Goal: Information Seeking & Learning: Learn about a topic

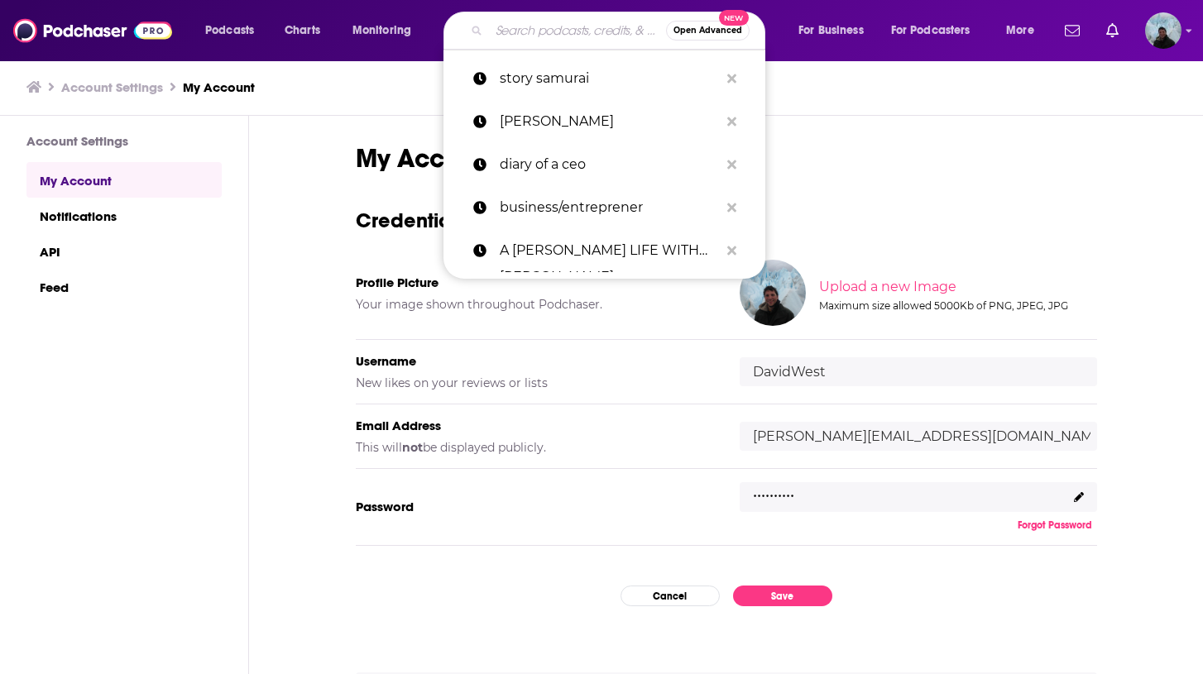
click at [555, 32] on input "Search podcasts, credits, & more..." at bounding box center [577, 30] width 177 height 26
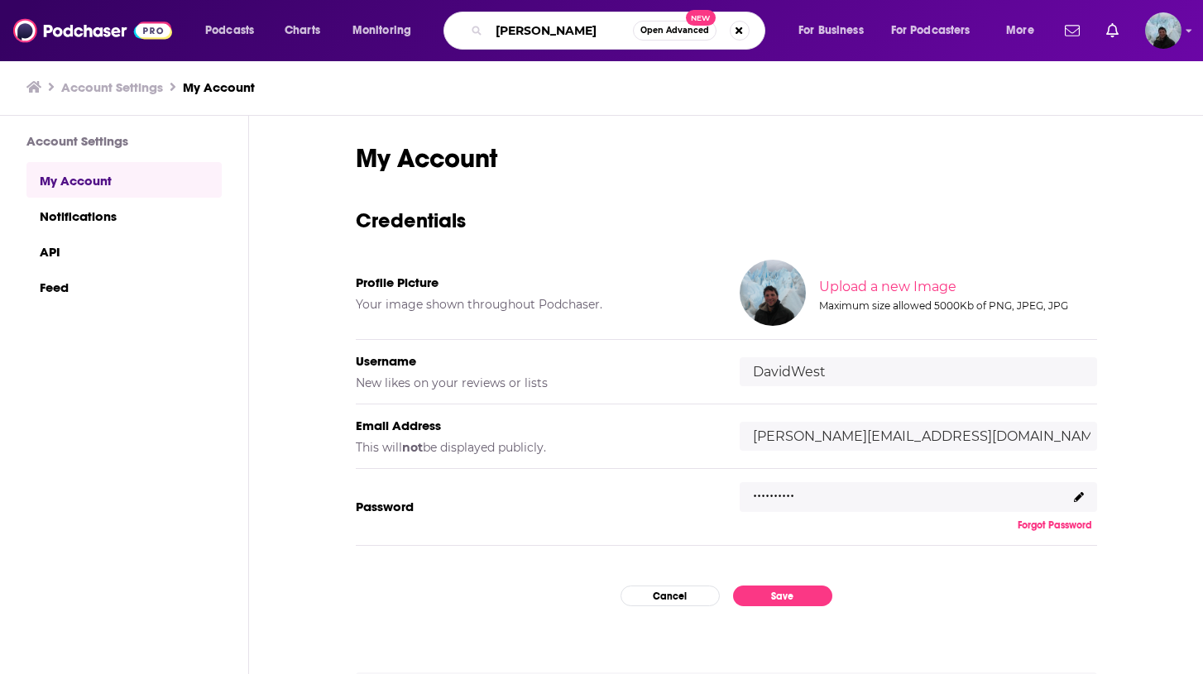
type input "[PERSON_NAME]"
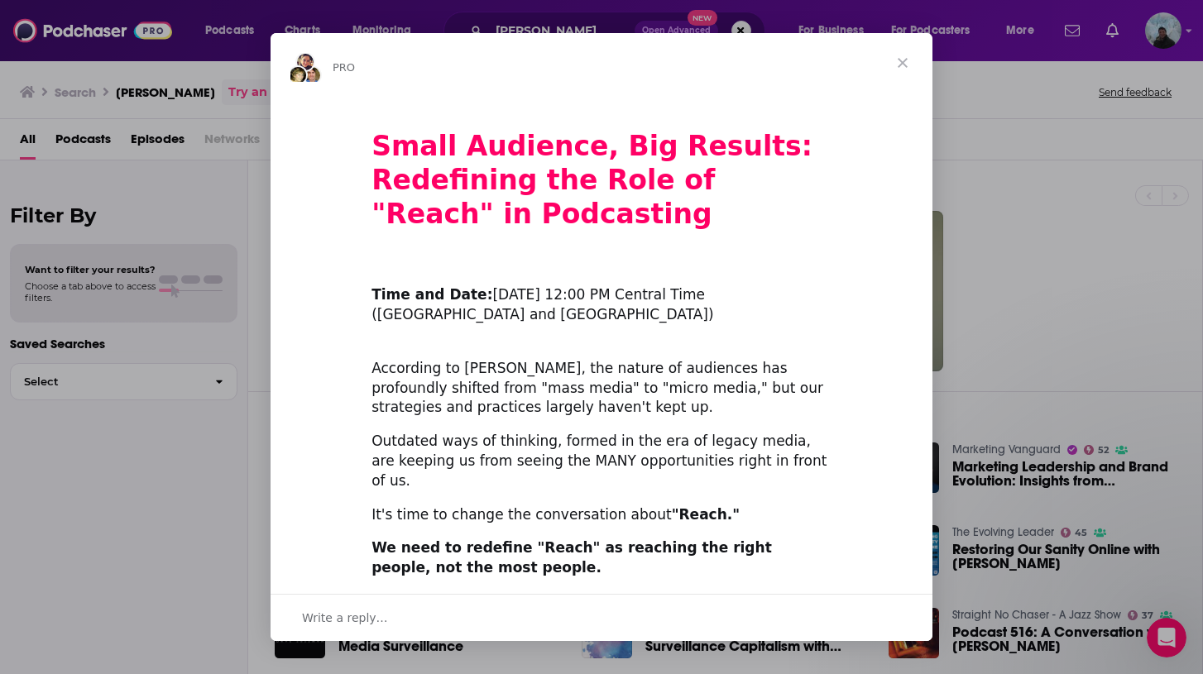
click at [899, 69] on span "Close" at bounding box center [903, 63] width 60 height 60
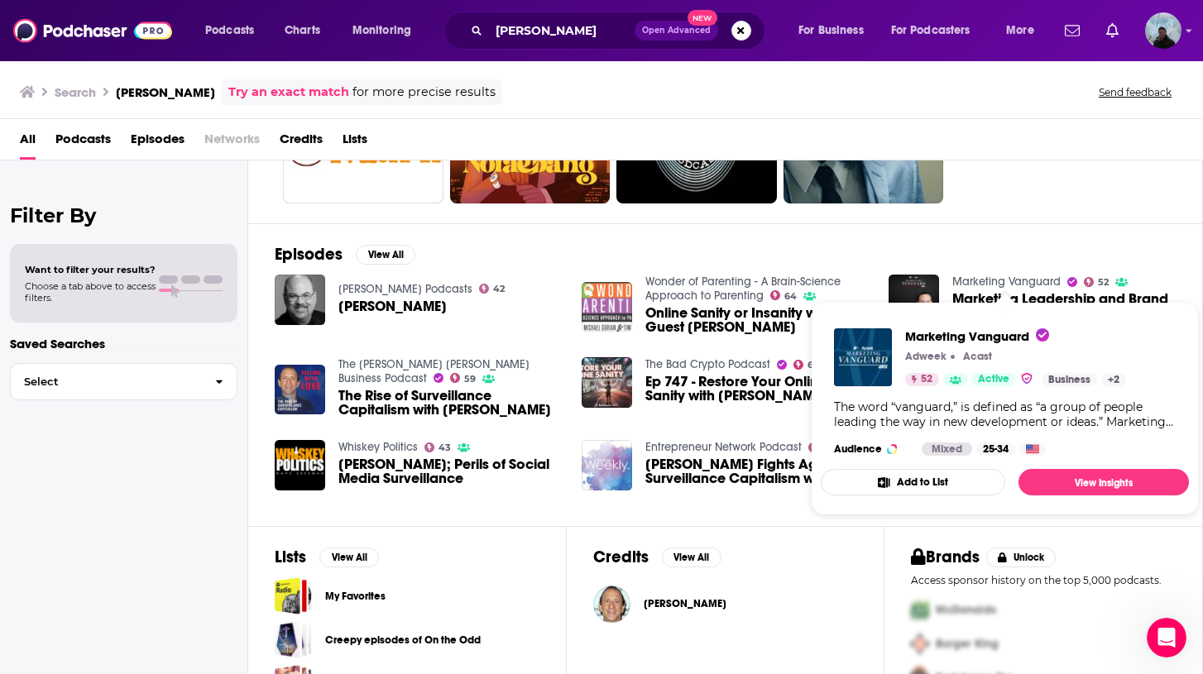
scroll to position [213, 0]
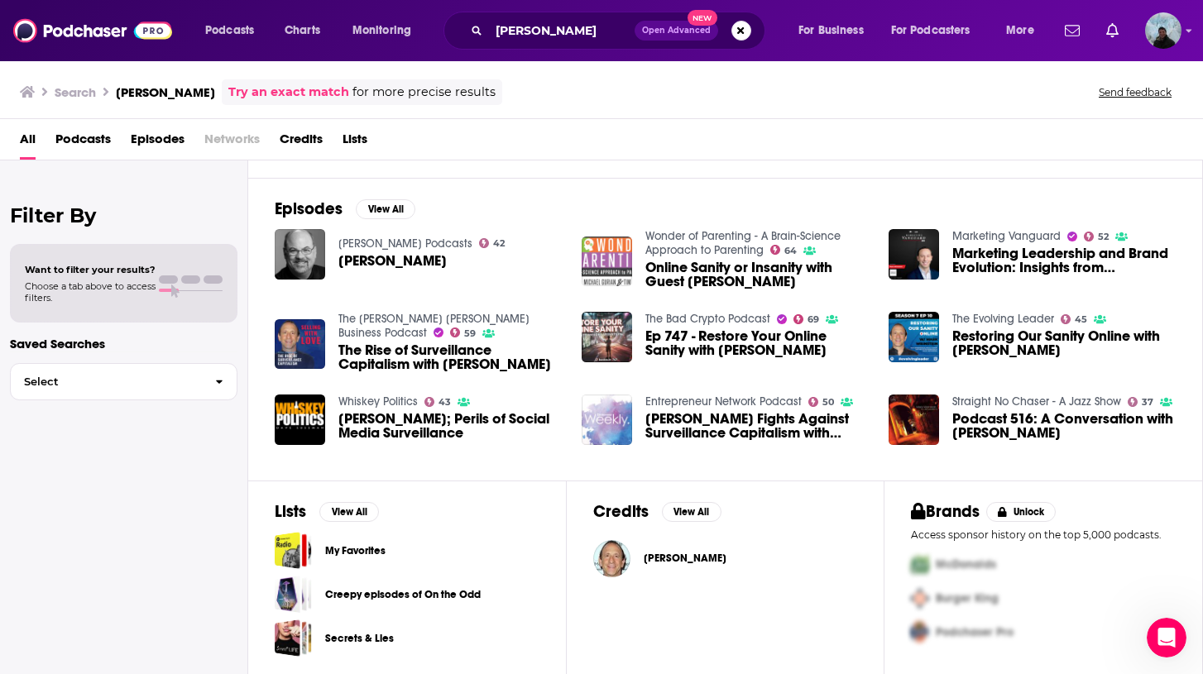
click at [684, 553] on span "[PERSON_NAME]" at bounding box center [684, 558] width 83 height 13
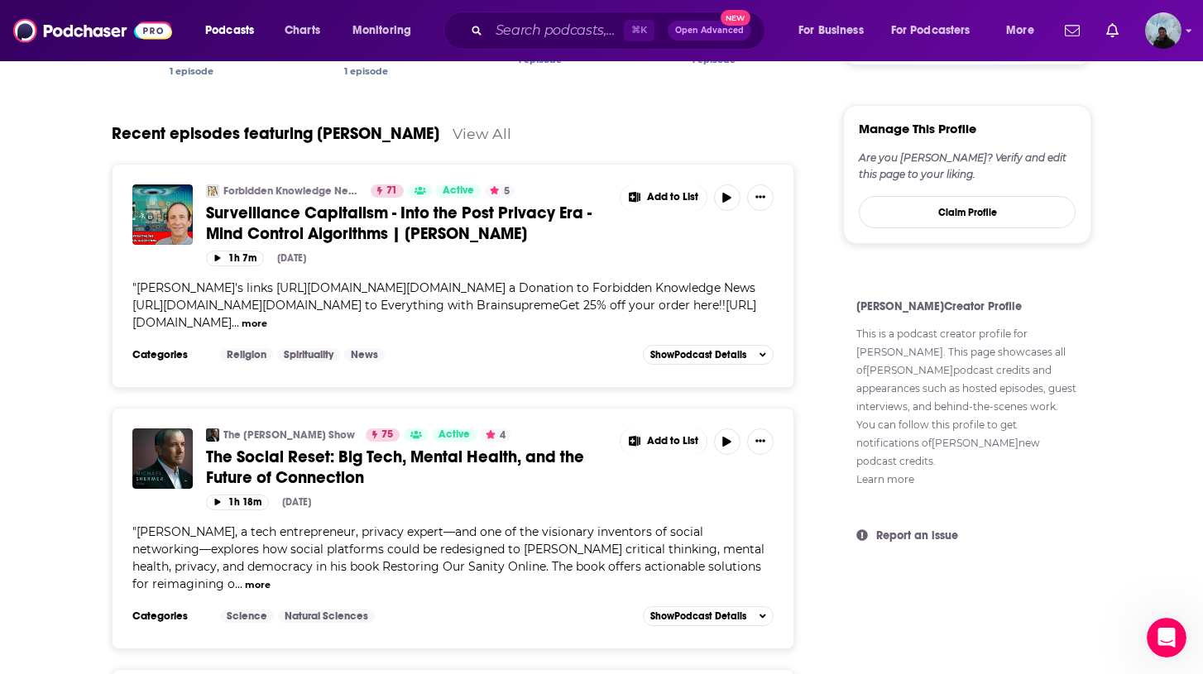
scroll to position [758, 0]
click at [348, 235] on span "Surveillance Capitalism - Into the Post Privacy Era - Mind Control Algorithms |…" at bounding box center [398, 223] width 385 height 41
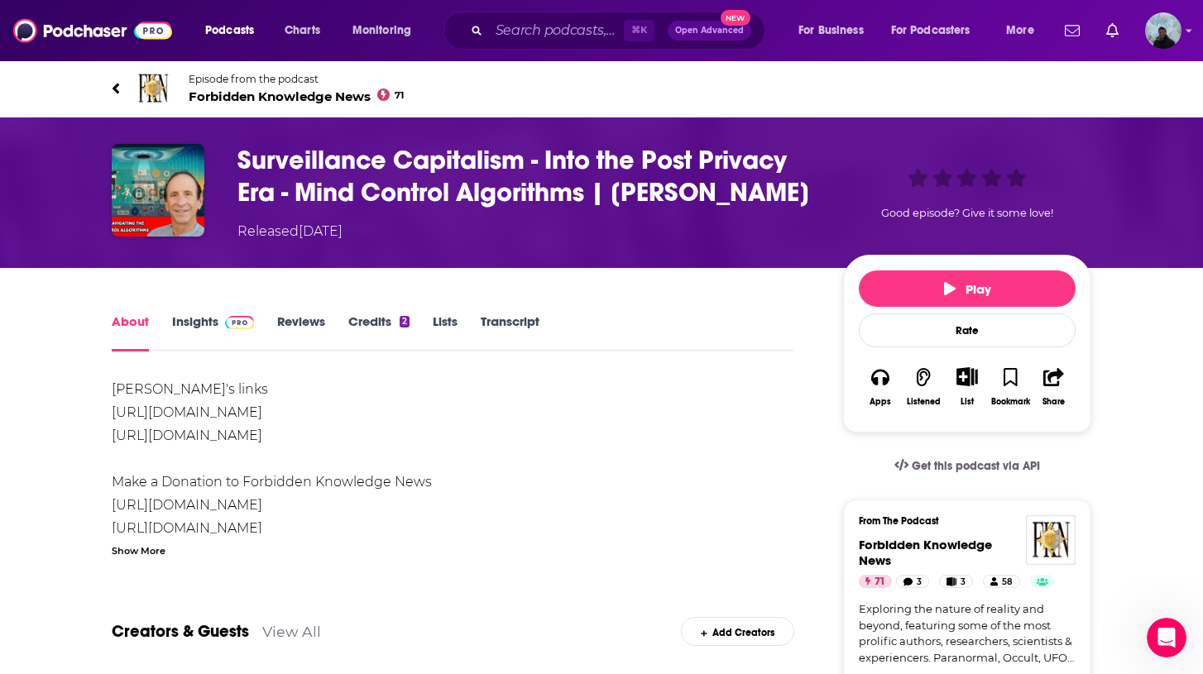
click at [191, 321] on link "Insights" at bounding box center [213, 332] width 82 height 38
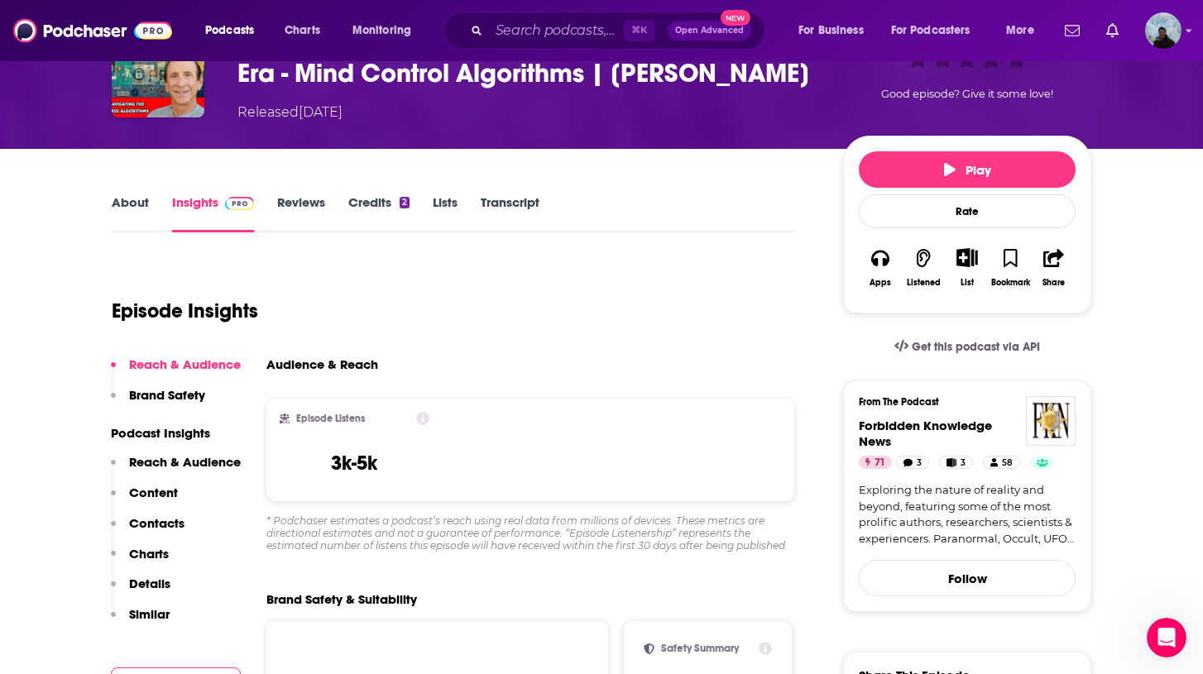
scroll to position [68, 0]
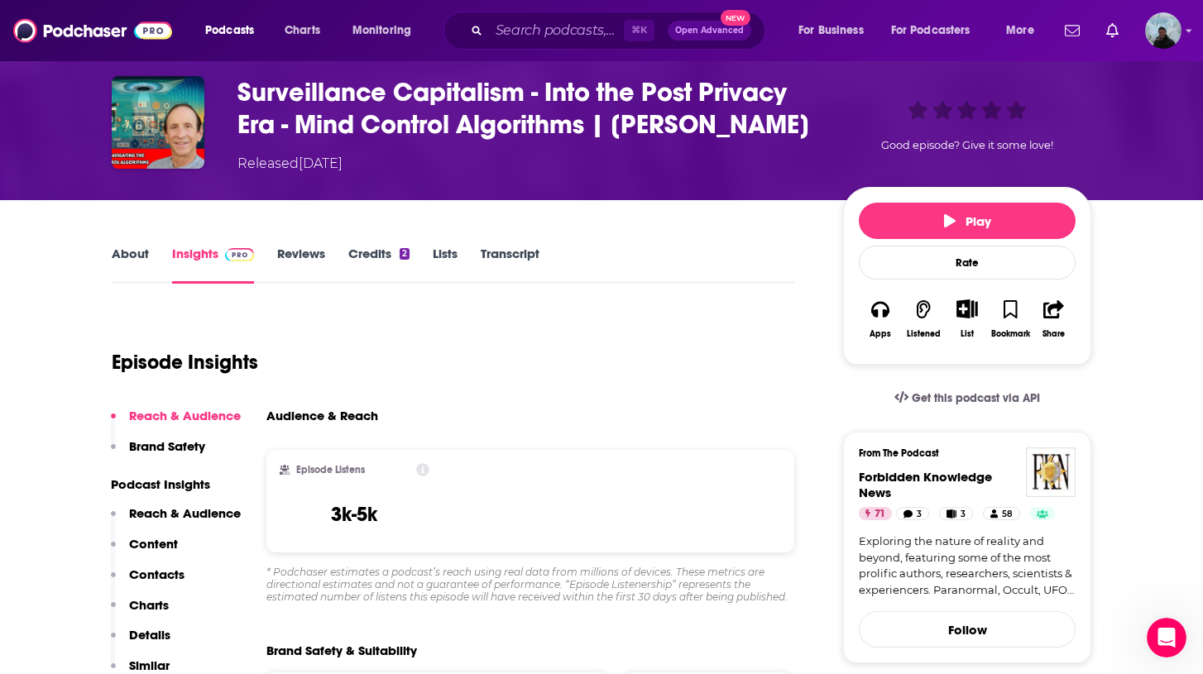
click at [143, 256] on link "About" at bounding box center [130, 265] width 37 height 38
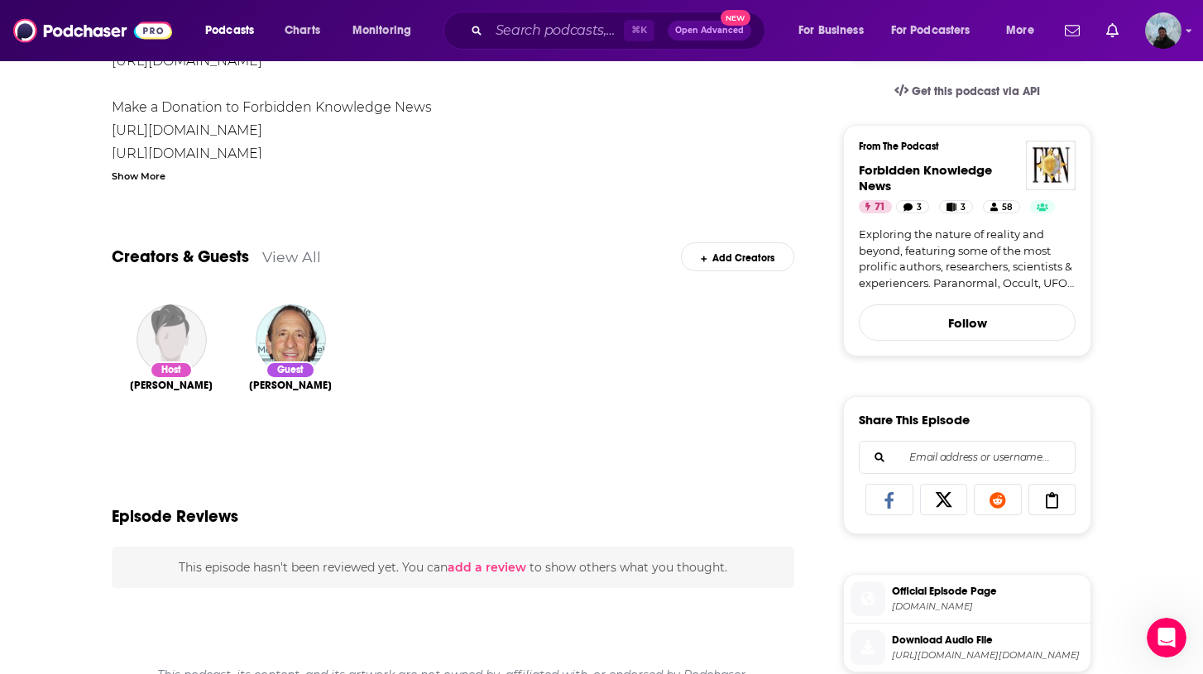
scroll to position [409, 0]
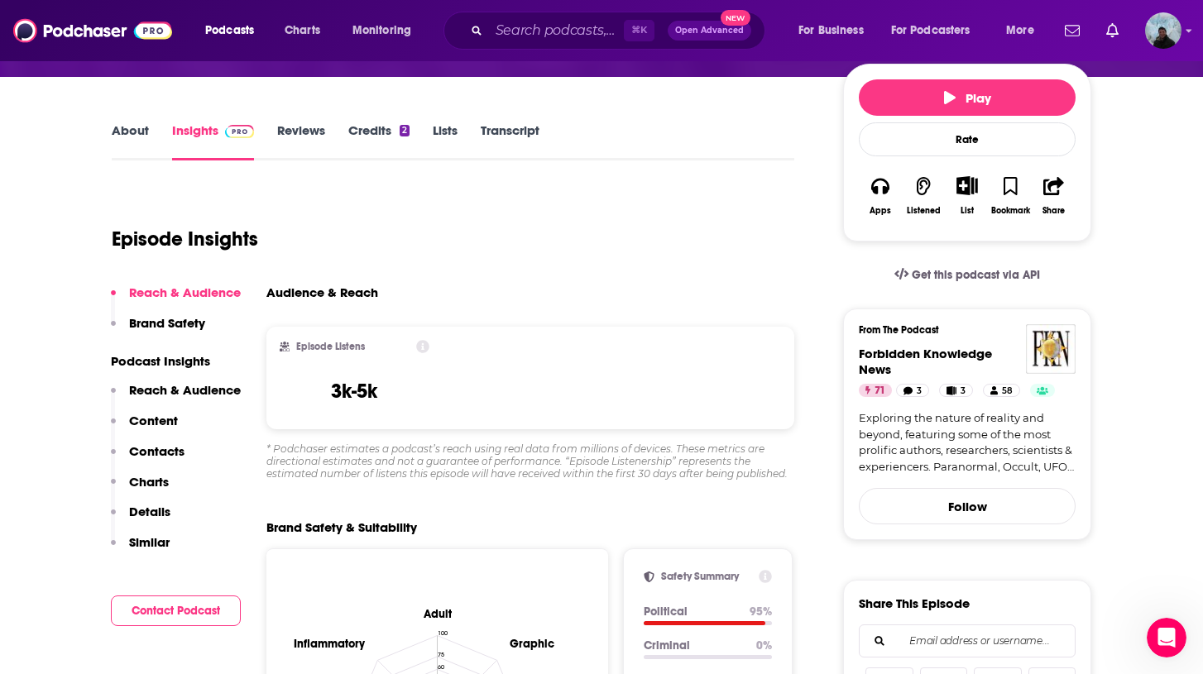
scroll to position [334, 0]
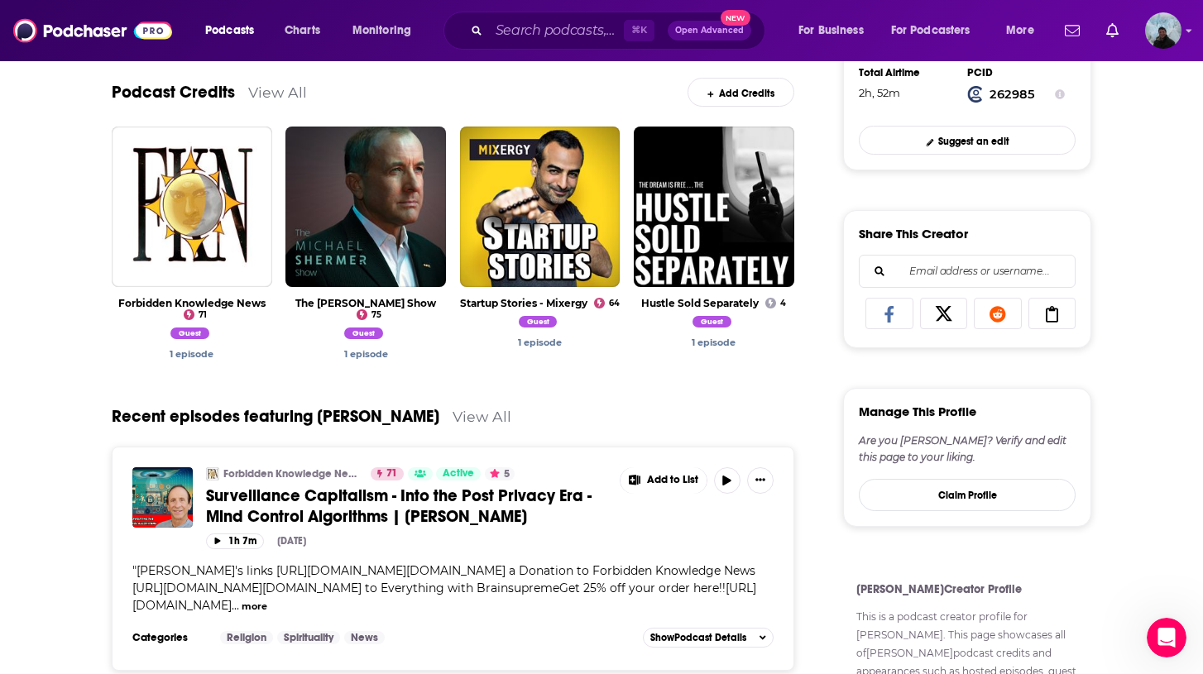
scroll to position [475, 0]
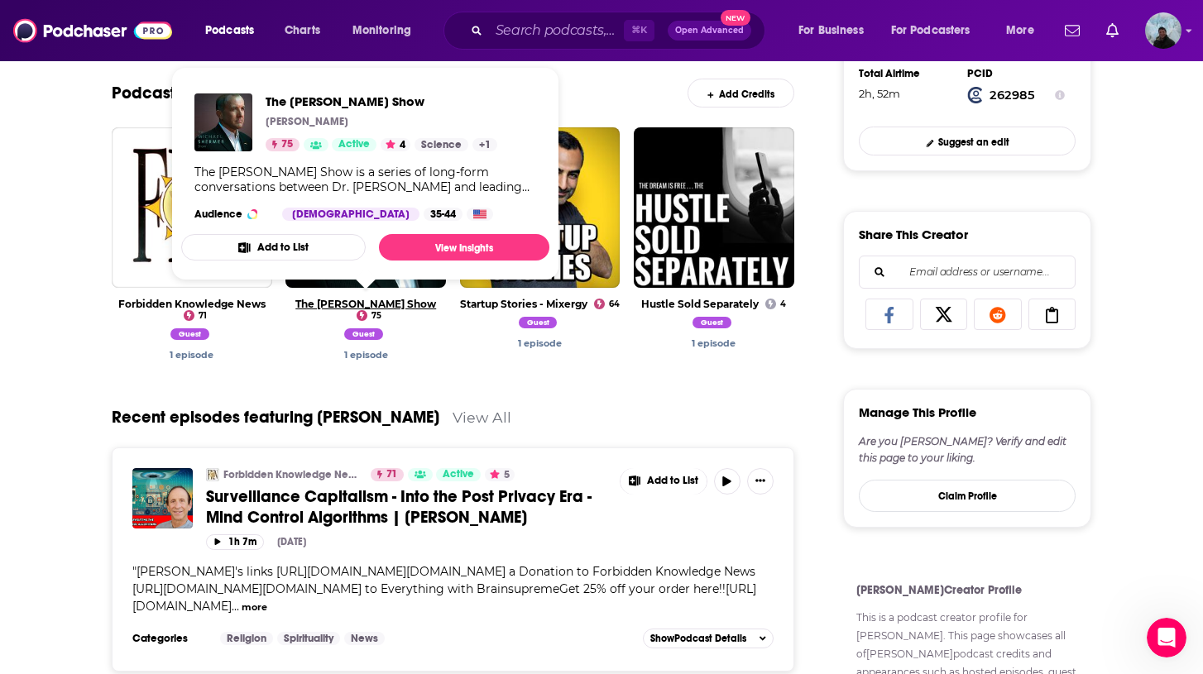
click at [414, 300] on link "The [PERSON_NAME] Show" at bounding box center [365, 304] width 141 height 12
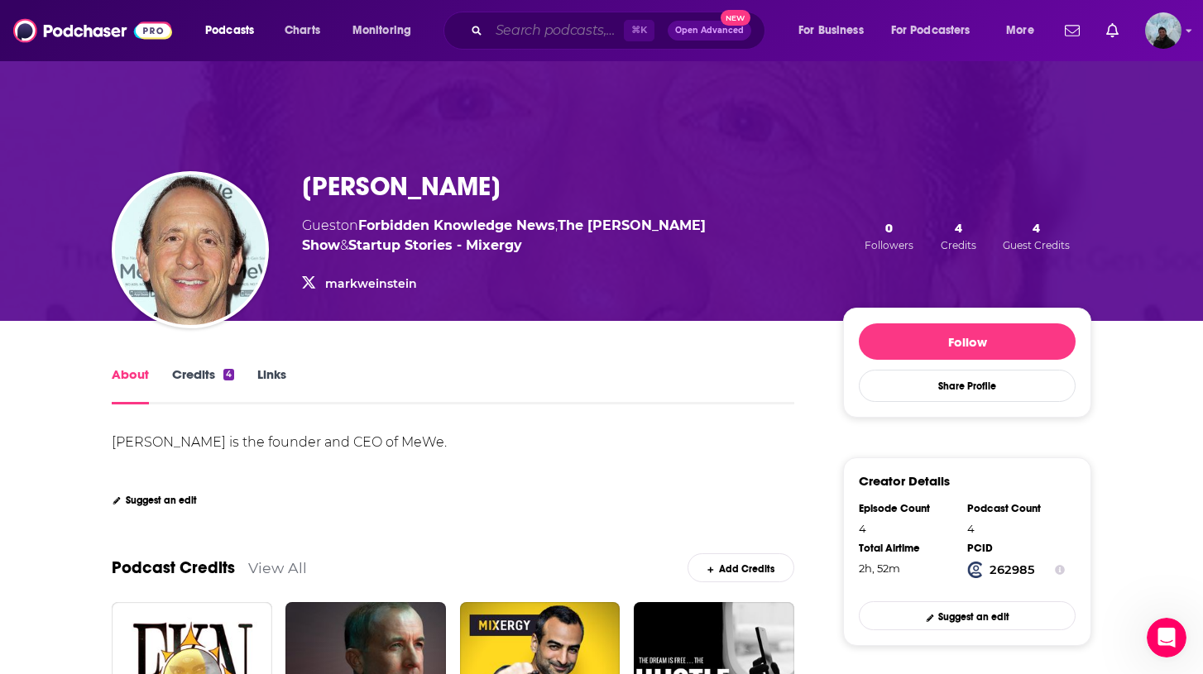
click at [534, 25] on input "Search podcasts, credits, & more..." at bounding box center [556, 30] width 135 height 26
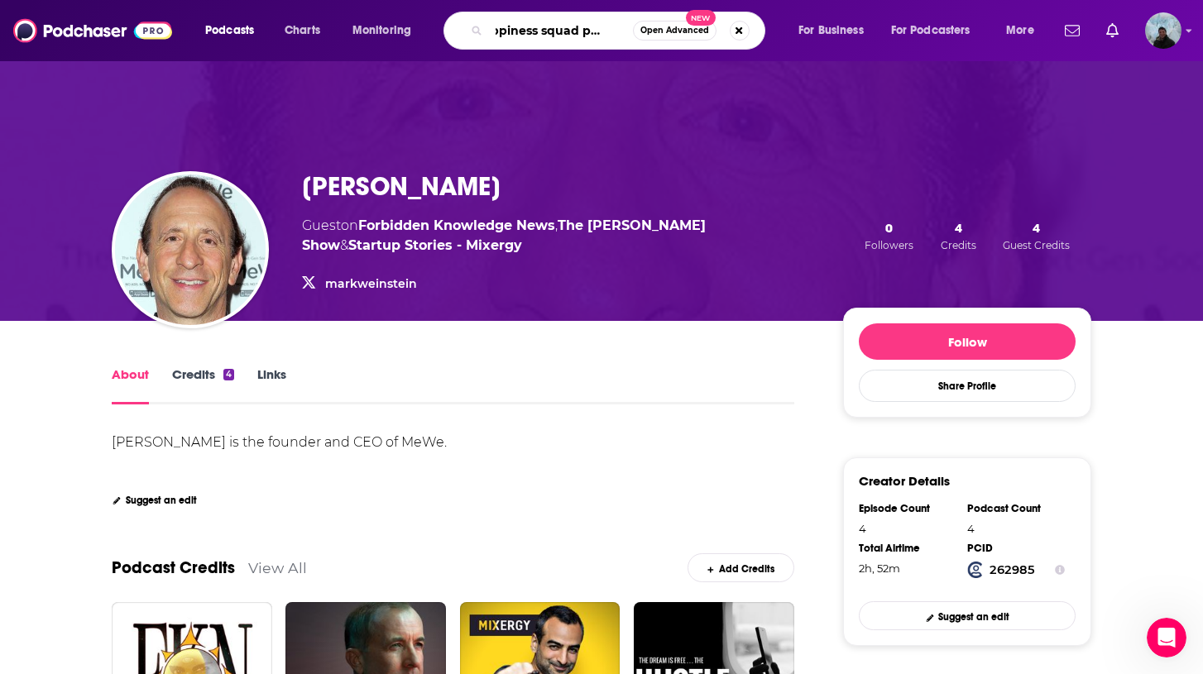
type input "happiness squad podcast"
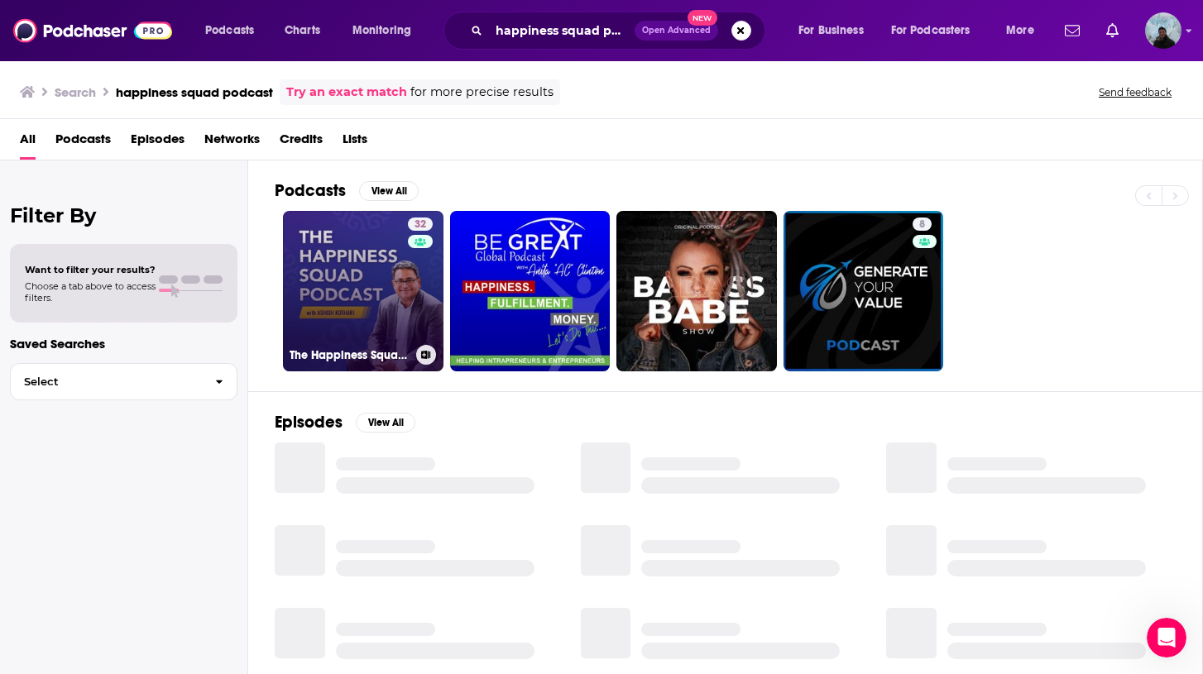
click at [337, 270] on link "32 The Happiness Squad Podcast with [PERSON_NAME]" at bounding box center [363, 291] width 160 height 160
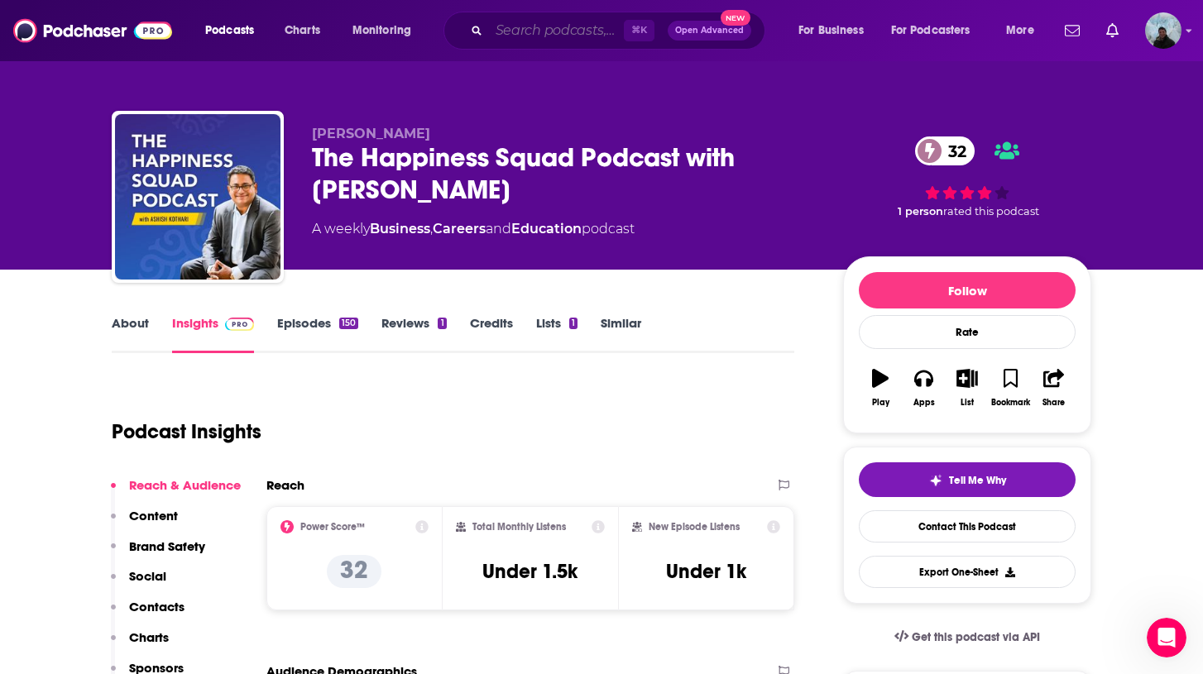
click at [588, 36] on input "Search podcasts, credits, & more..." at bounding box center [556, 30] width 135 height 26
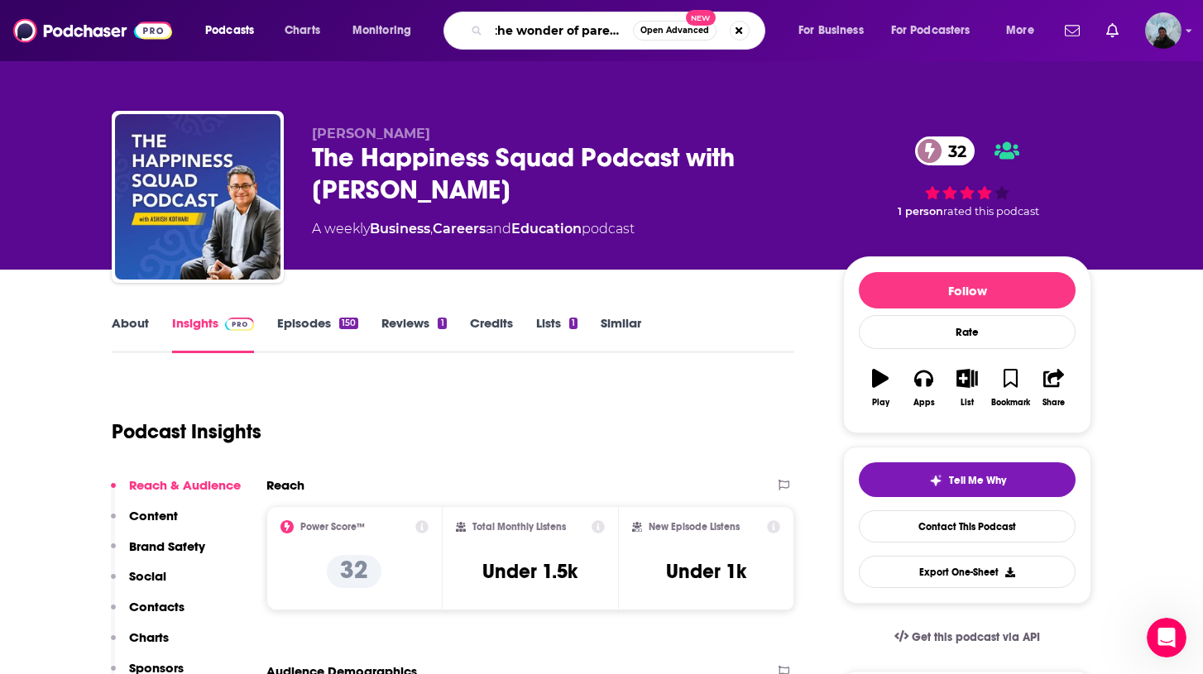
type input "the wonder of parenting"
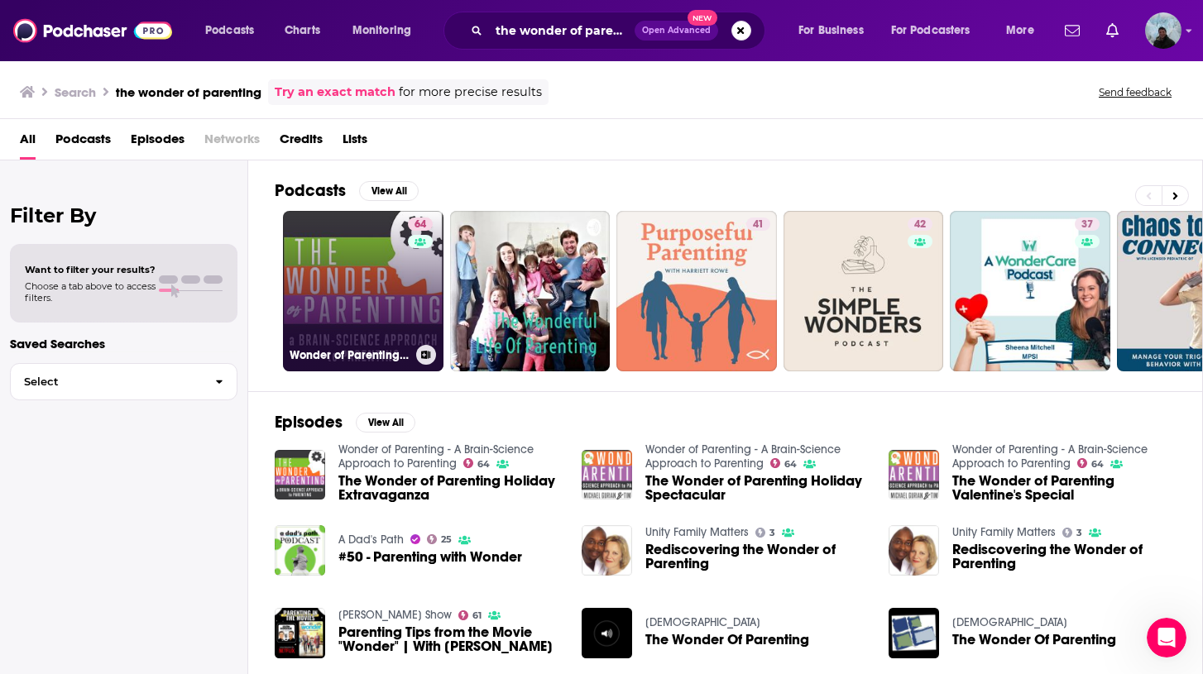
click at [358, 285] on link "64 Wonder of Parenting - A Brain-Science Approach to Parenting" at bounding box center [363, 291] width 160 height 160
